Goal: Task Accomplishment & Management: Manage account settings

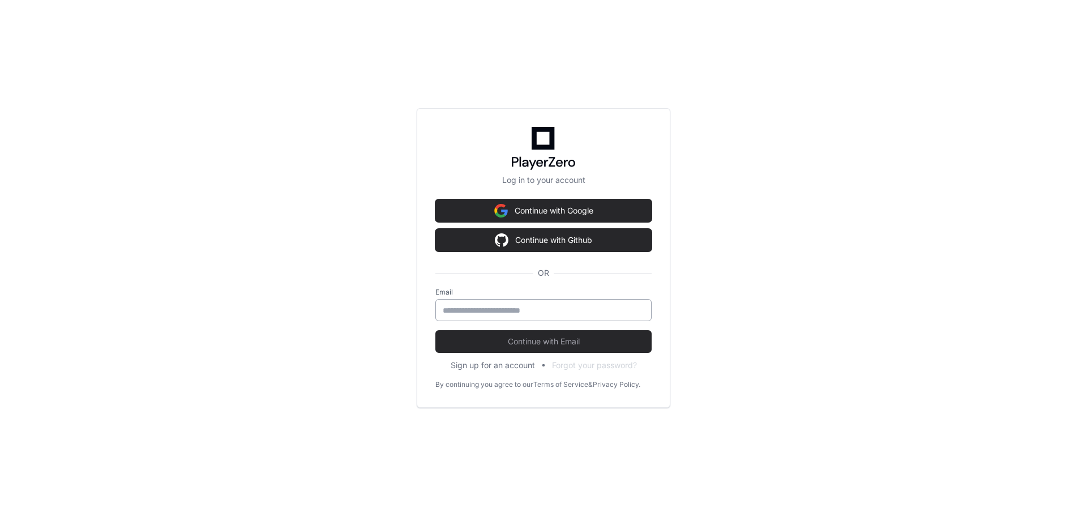
click at [542, 306] on input "email" at bounding box center [544, 310] width 202 height 11
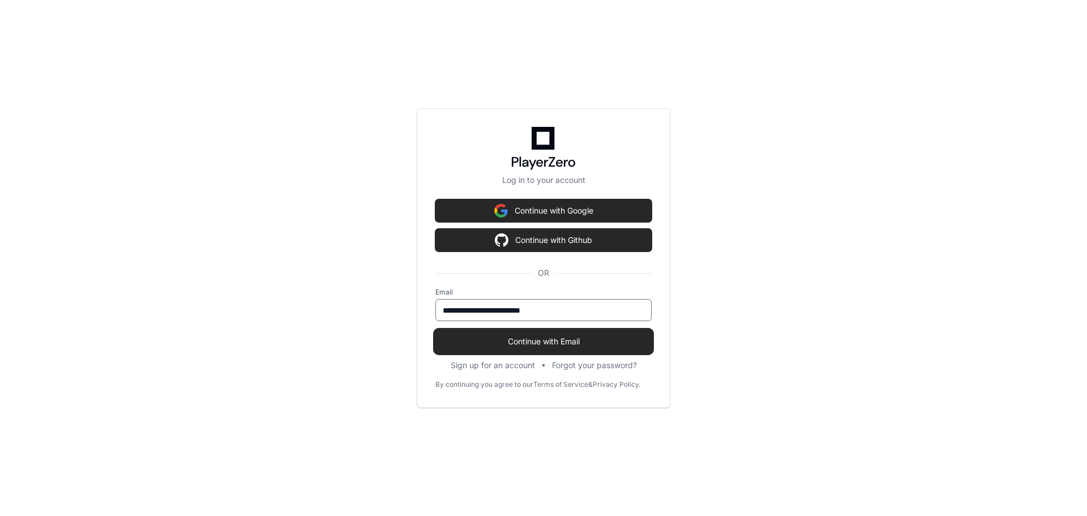
type input "**********"
click at [564, 344] on span "Continue with Email" at bounding box center [543, 341] width 216 height 11
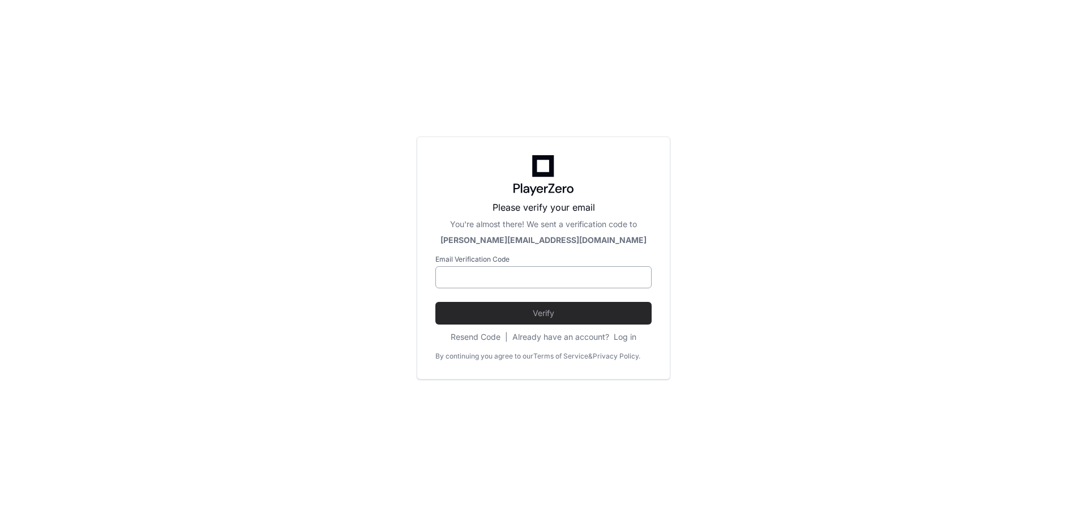
click at [461, 276] on input at bounding box center [544, 277] width 202 height 11
paste input "******"
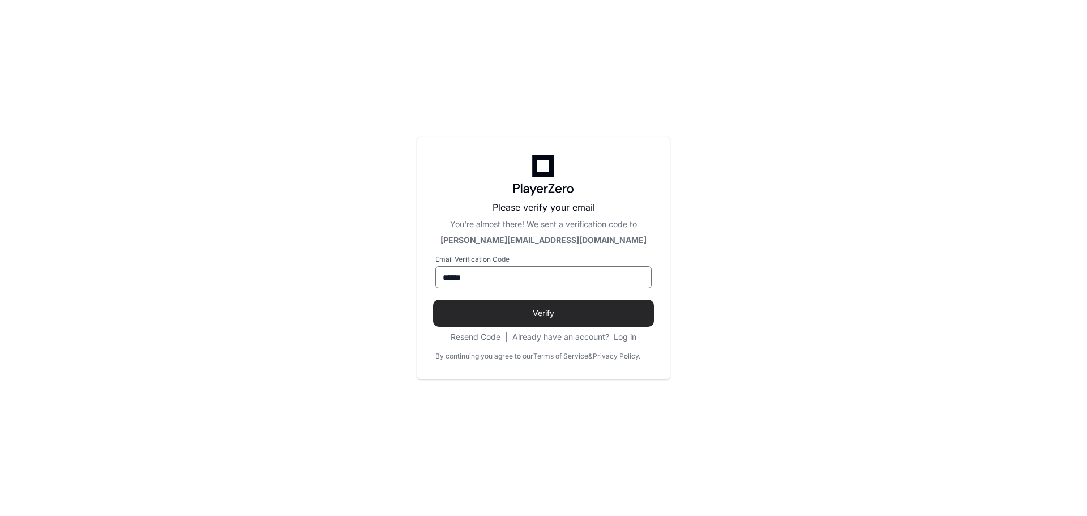
type input "******"
click at [560, 310] on span "Verify" at bounding box center [543, 312] width 216 height 11
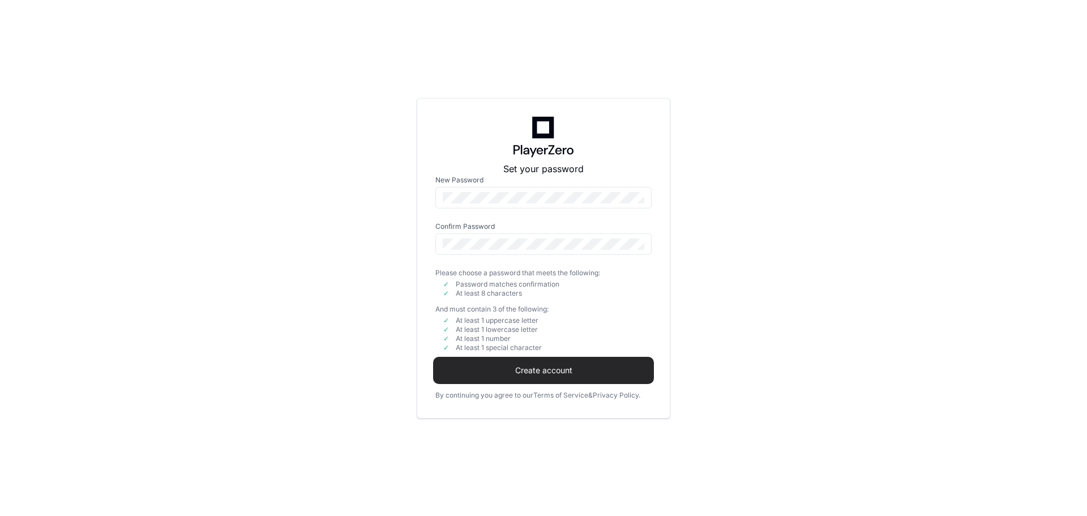
click at [576, 369] on span "Create account" at bounding box center [543, 370] width 216 height 11
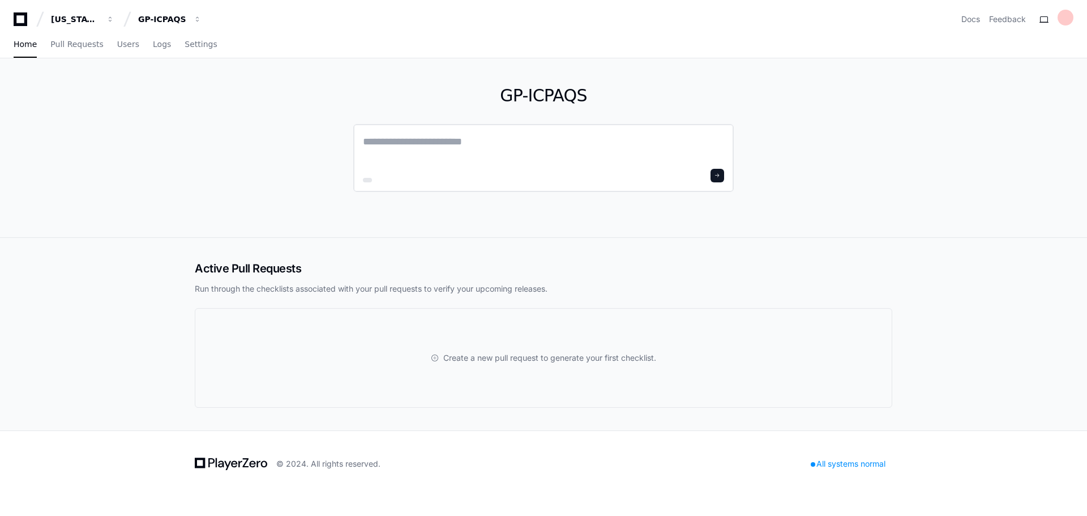
click at [446, 138] on textarea at bounding box center [543, 150] width 361 height 32
type textarea "**********"
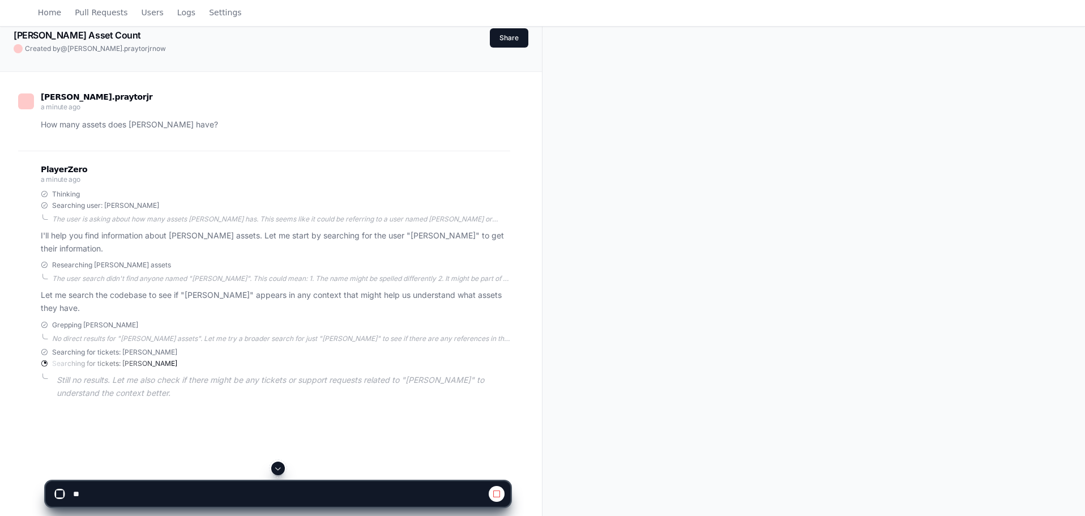
scroll to position [113, 0]
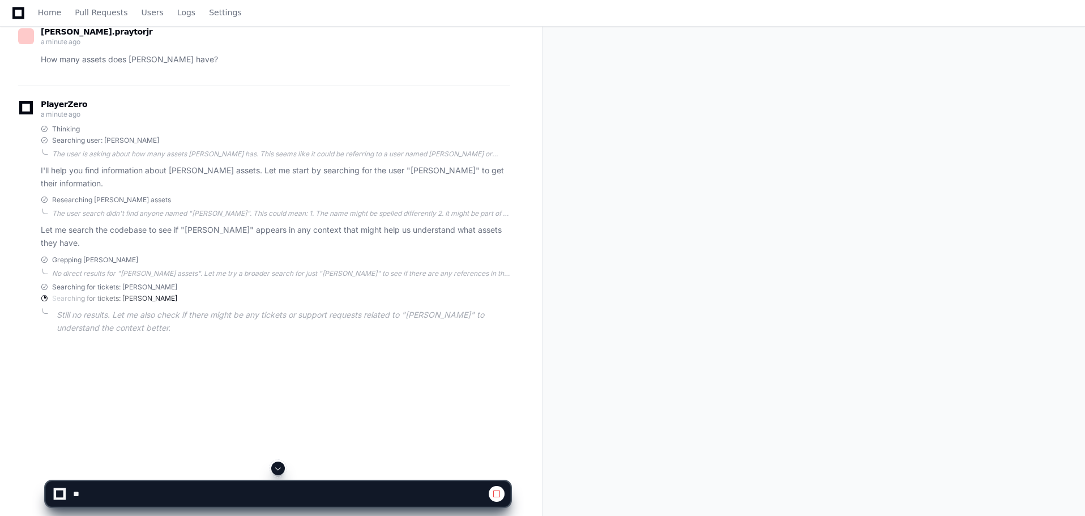
click at [503, 494] on button at bounding box center [497, 494] width 16 height 16
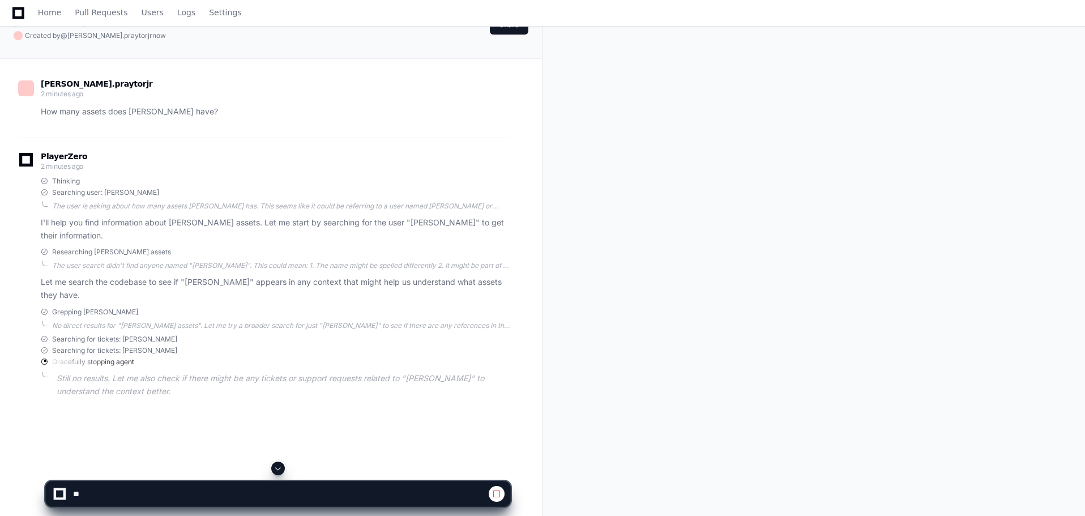
scroll to position [0, 0]
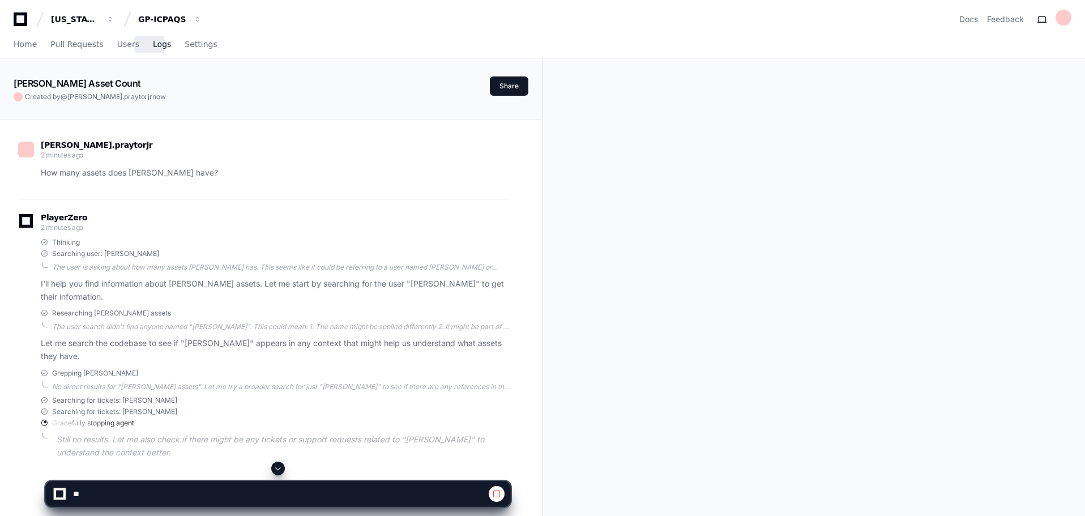
click at [153, 48] on span "Logs" at bounding box center [162, 44] width 18 height 7
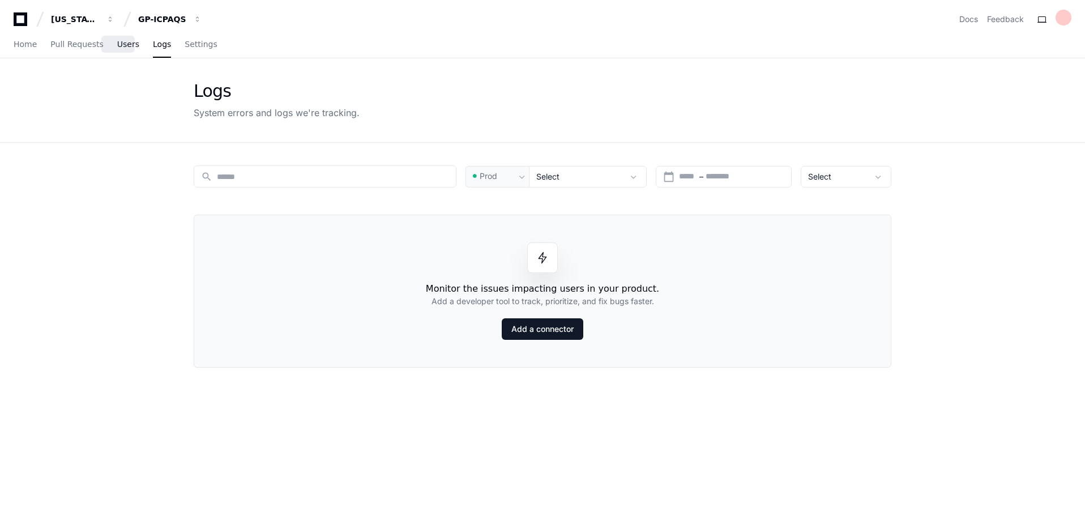
click at [117, 41] on span "Users" at bounding box center [128, 44] width 22 height 7
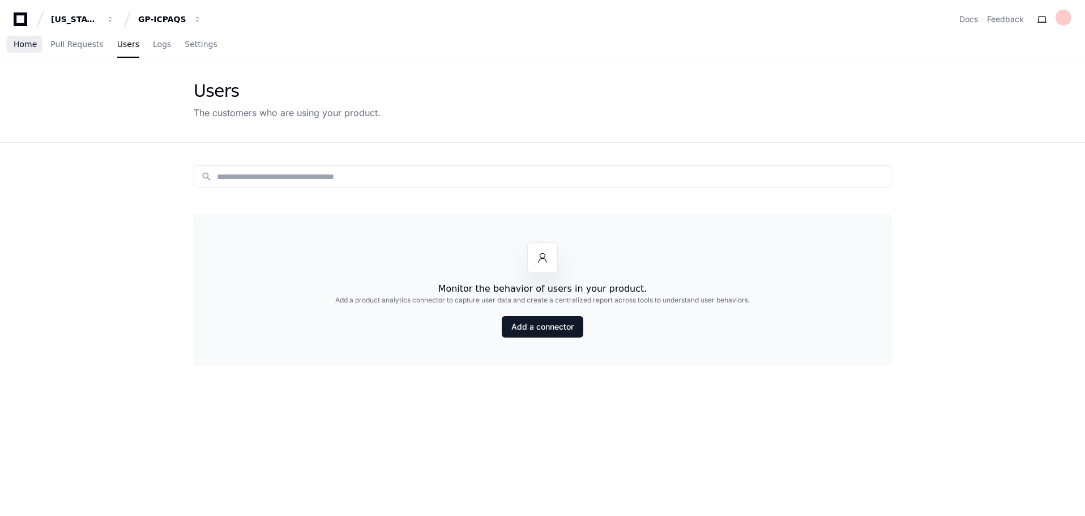
click at [22, 45] on span "Home" at bounding box center [25, 44] width 23 height 7
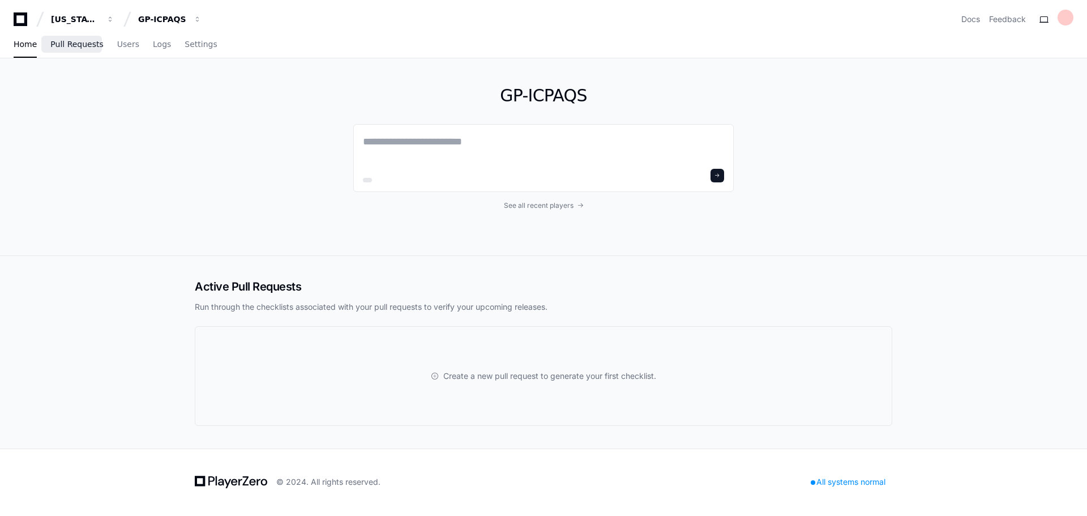
click at [70, 45] on span "Pull Requests" at bounding box center [76, 44] width 53 height 7
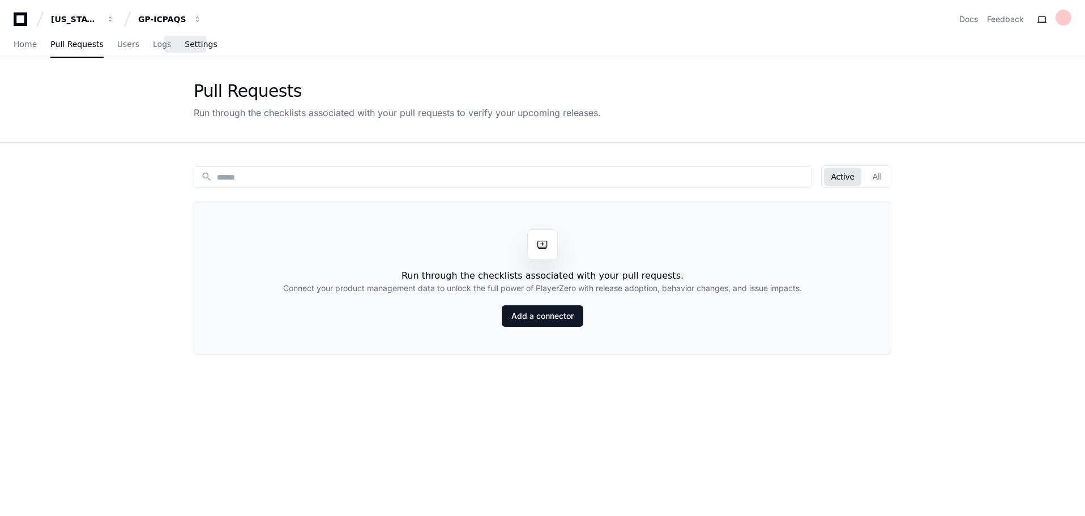
click at [199, 44] on span "Settings" at bounding box center [201, 44] width 32 height 7
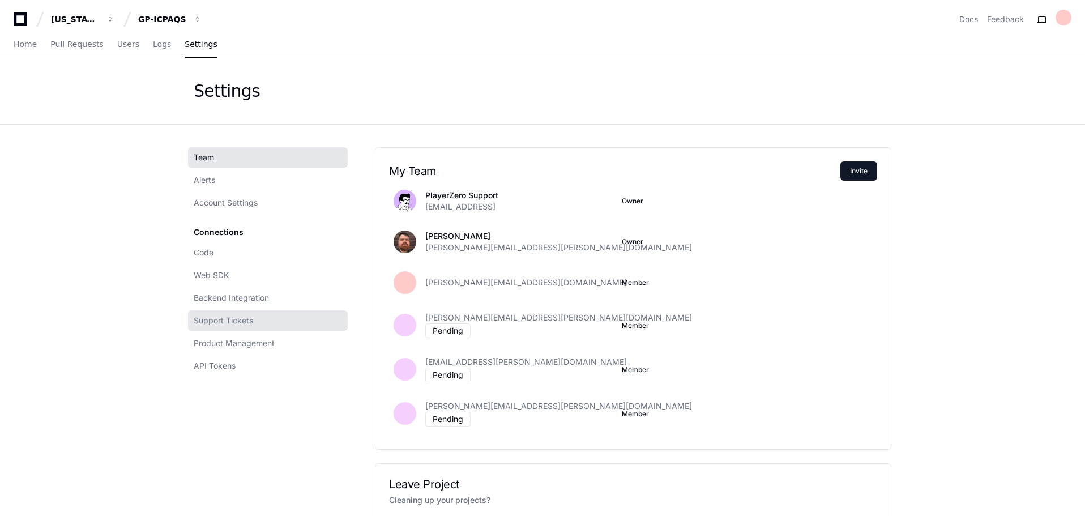
click at [229, 315] on span "Support Tickets" at bounding box center [223, 320] width 59 height 11
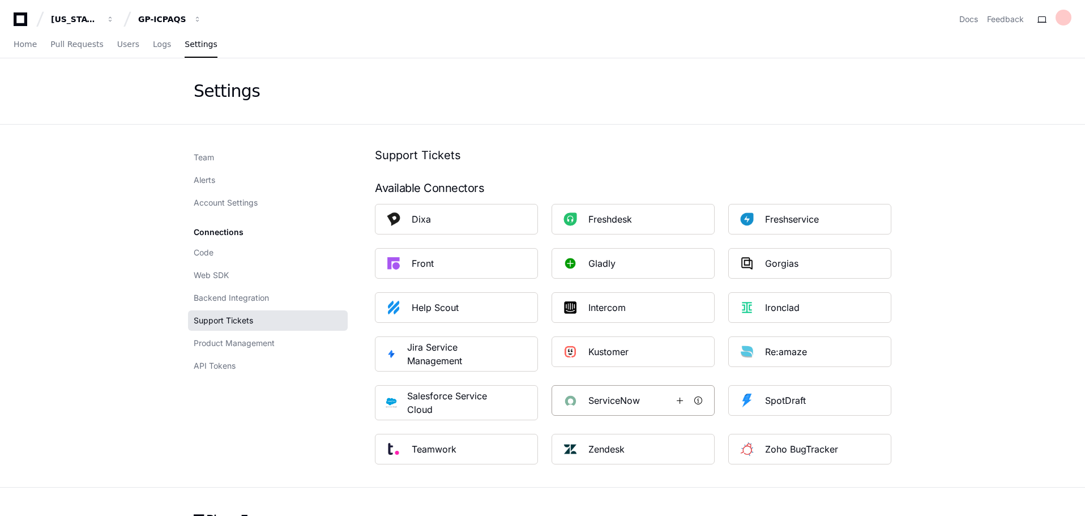
click at [636, 400] on div "ServiceNow" at bounding box center [614, 400] width 52 height 14
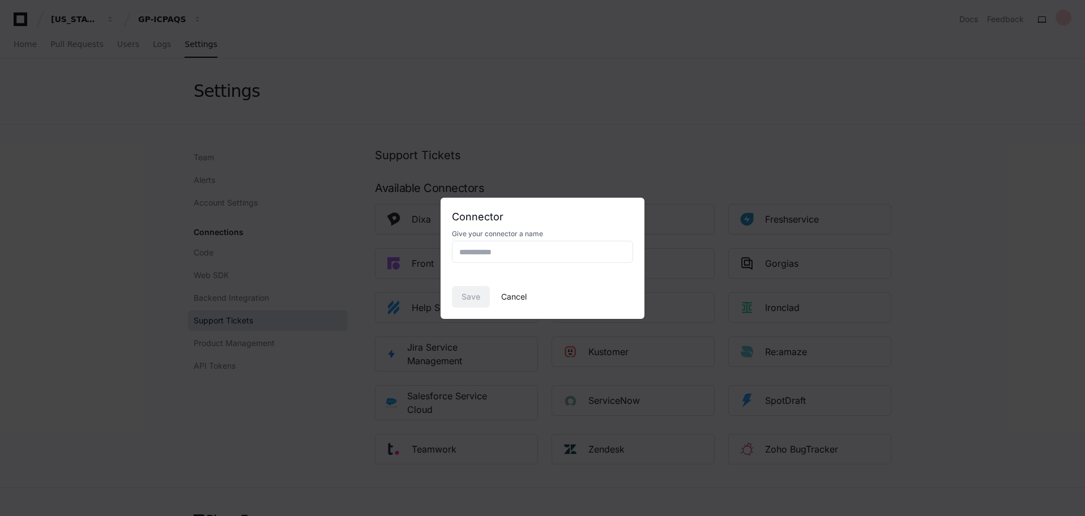
click at [517, 299] on button "Cancel" at bounding box center [513, 297] width 25 height 22
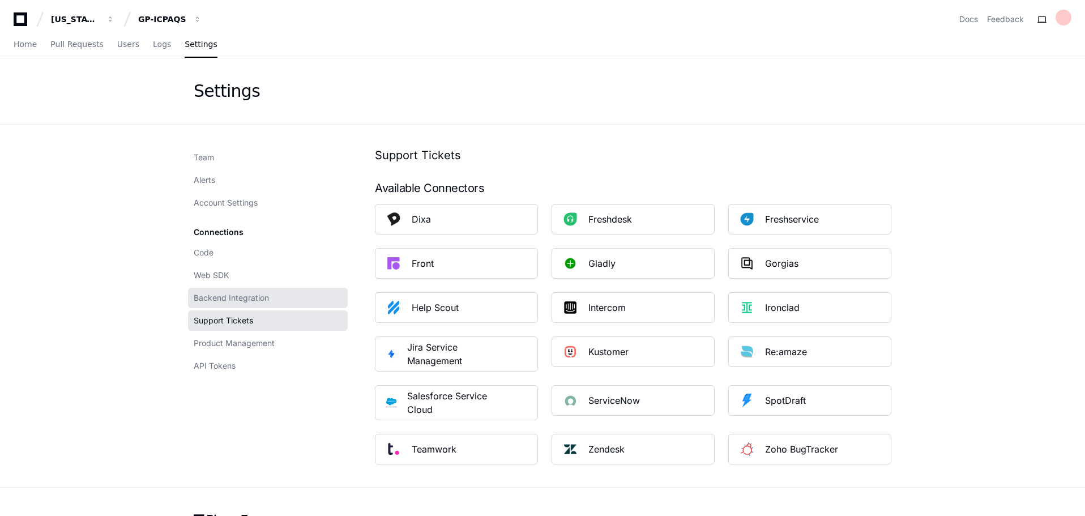
click at [273, 297] on link "Backend Integration" at bounding box center [268, 298] width 160 height 20
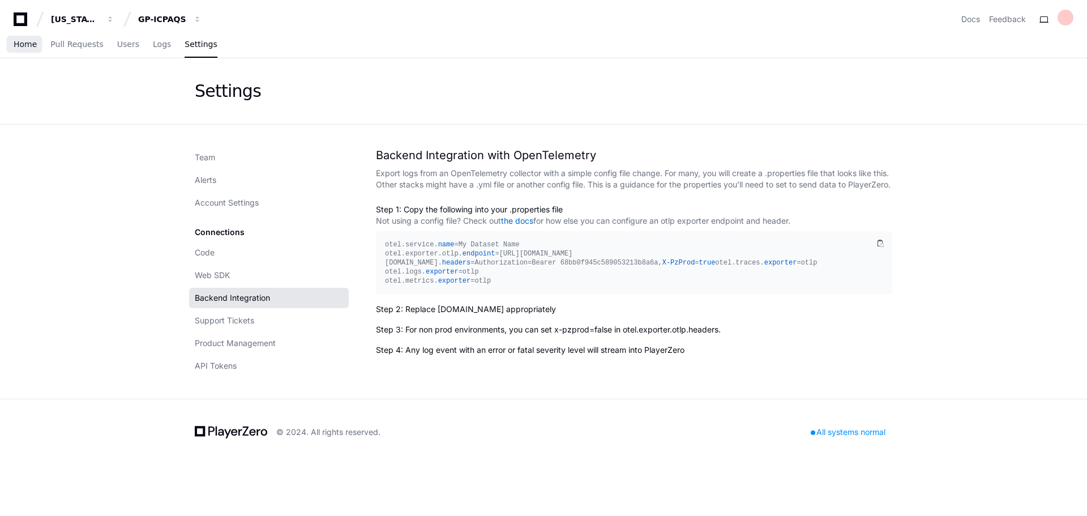
click at [31, 45] on span "Home" at bounding box center [25, 44] width 23 height 7
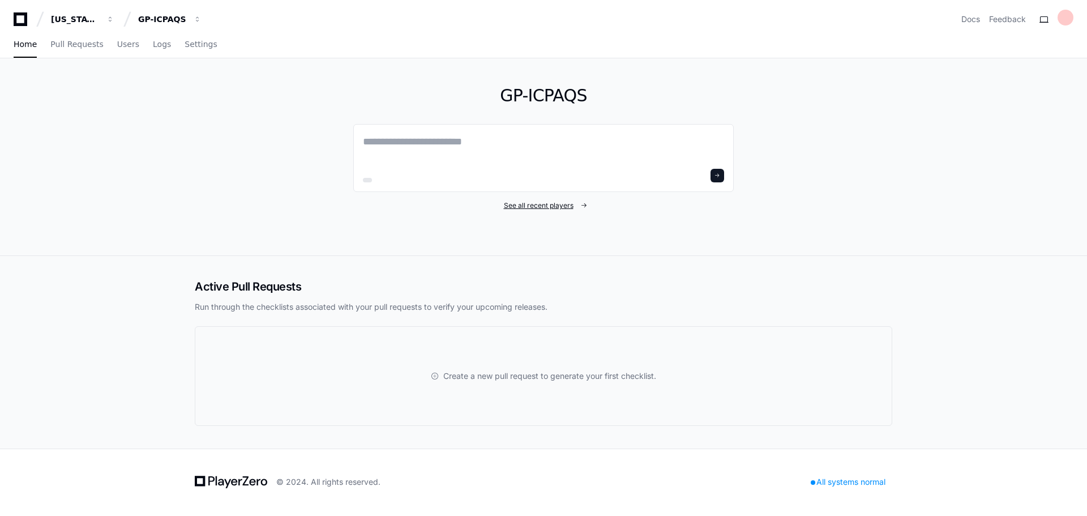
click at [524, 206] on span "See all recent players" at bounding box center [539, 205] width 70 height 9
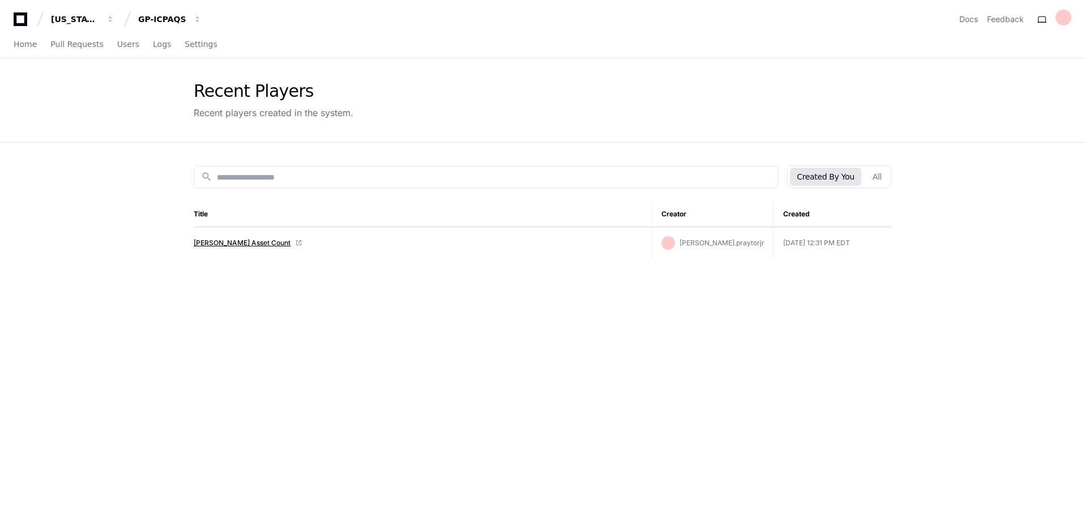
click at [238, 243] on link "[PERSON_NAME] Asset Count" at bounding box center [242, 242] width 97 height 9
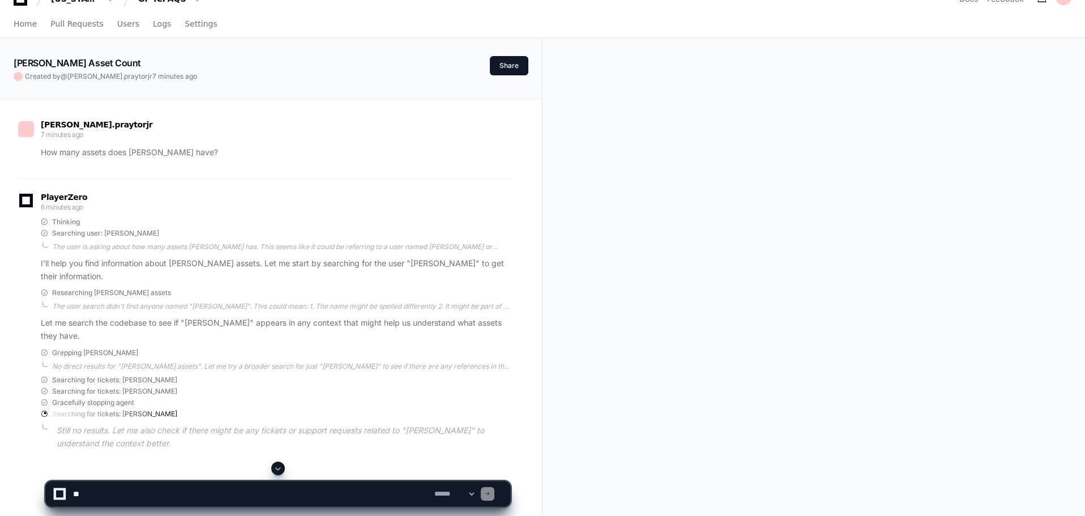
scroll to position [57, 0]
